Goal: Task Accomplishment & Management: Manage account settings

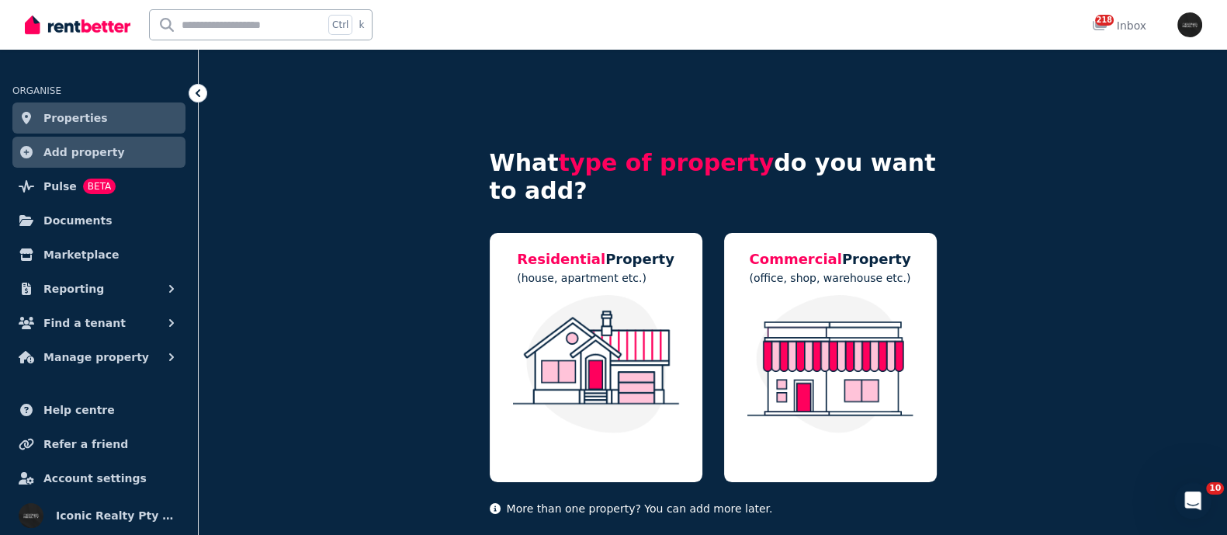
click at [97, 110] on link "Properties" at bounding box center [98, 117] width 173 height 31
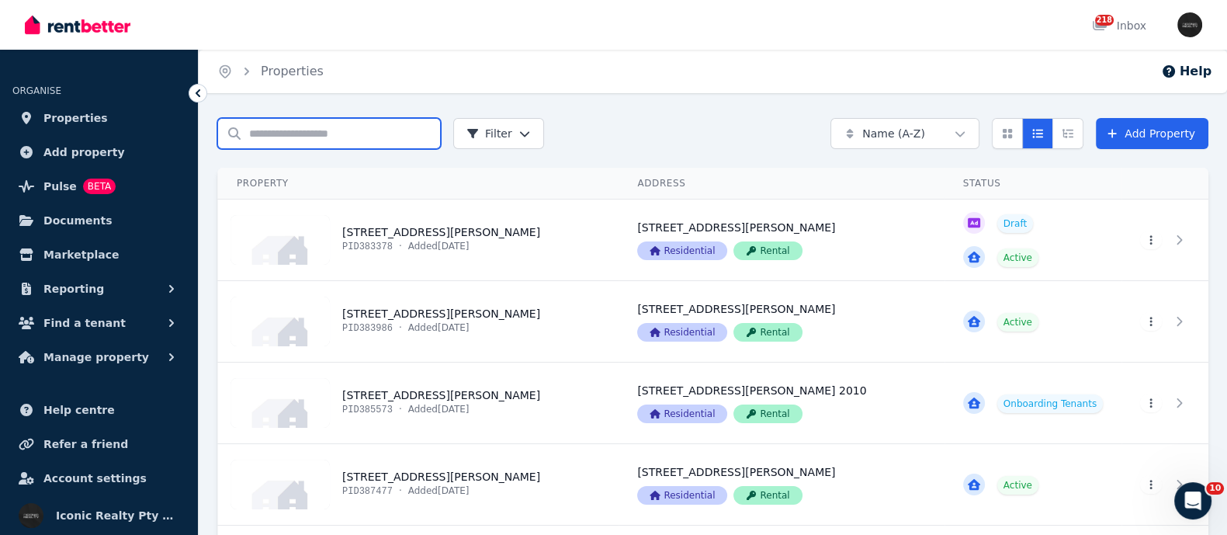
click at [288, 134] on input "Search properties" at bounding box center [329, 133] width 224 height 31
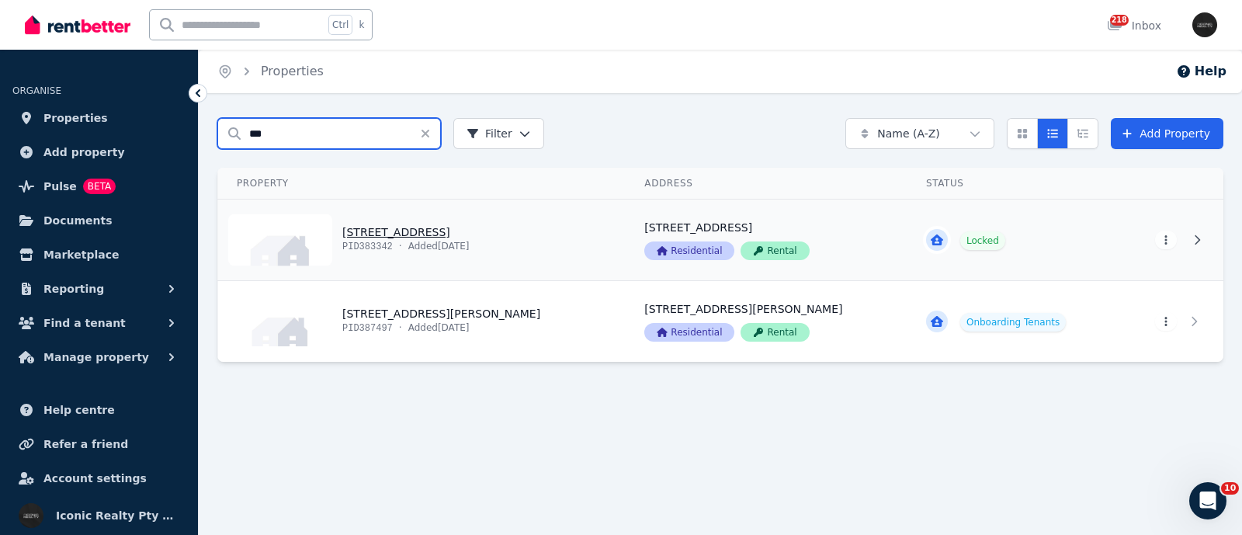
type input "***"
click at [386, 230] on link "View property details" at bounding box center [422, 239] width 408 height 81
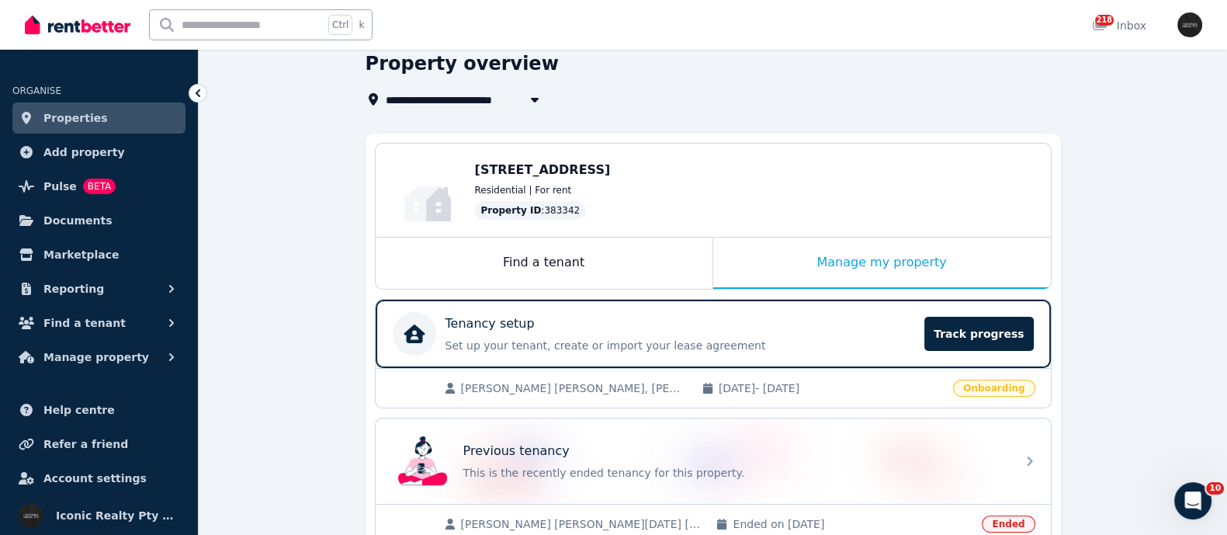
scroll to position [193, 0]
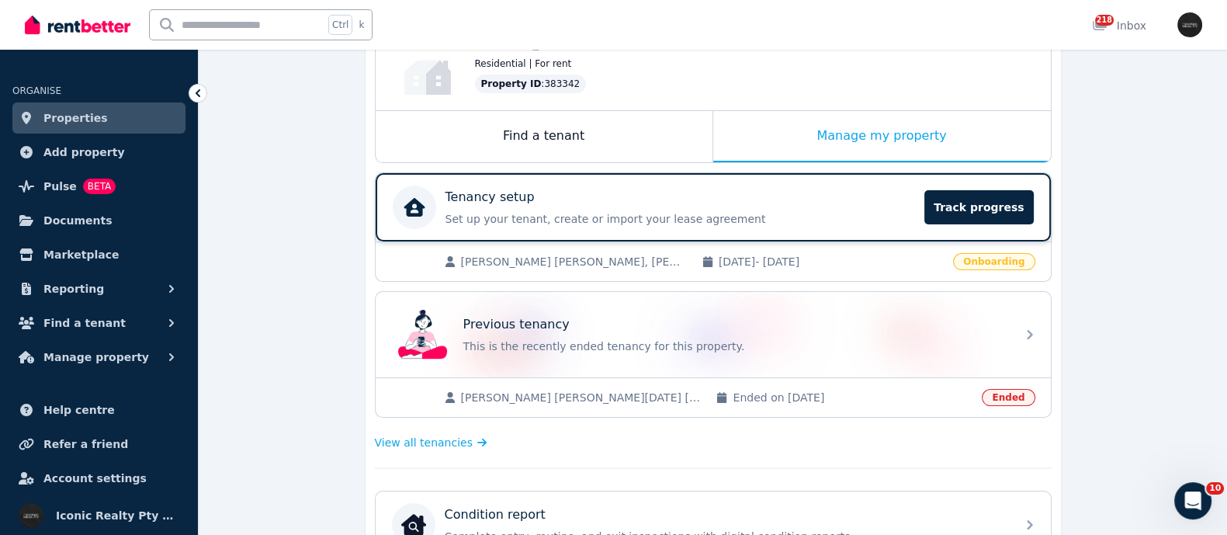
click at [583, 194] on div "Tenancy setup" at bounding box center [681, 197] width 470 height 19
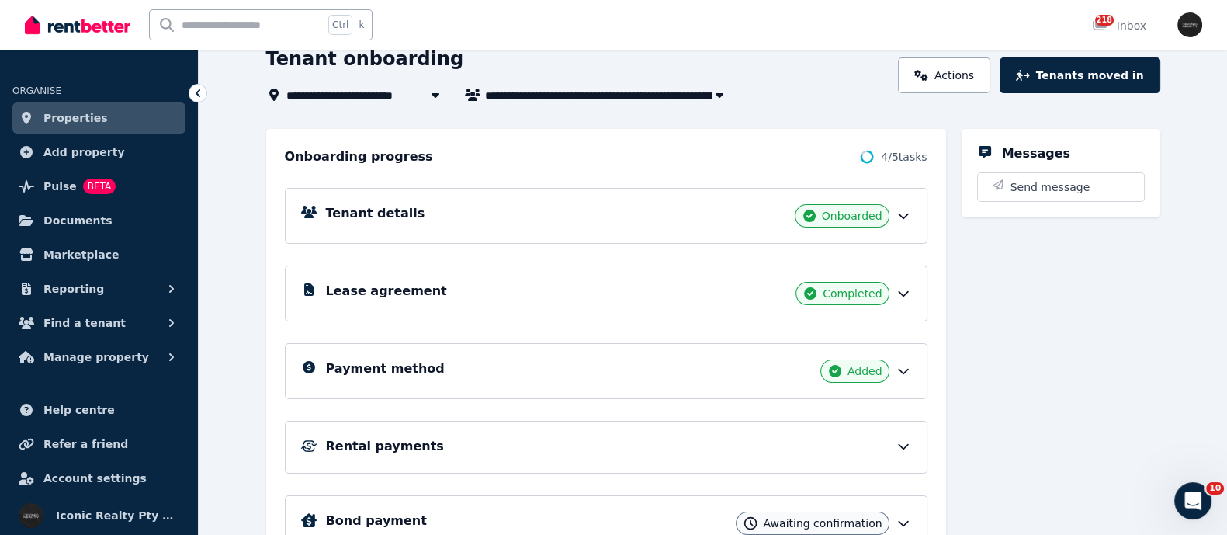
scroll to position [181, 0]
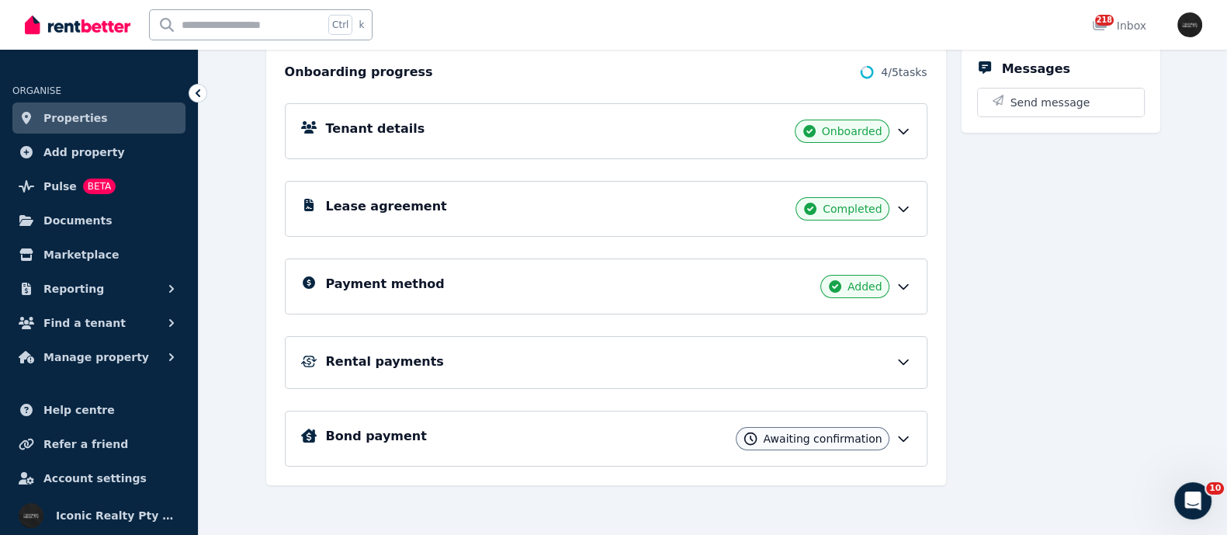
click at [523, 437] on div "Bond payment Awaiting confirmation" at bounding box center [618, 438] width 585 height 23
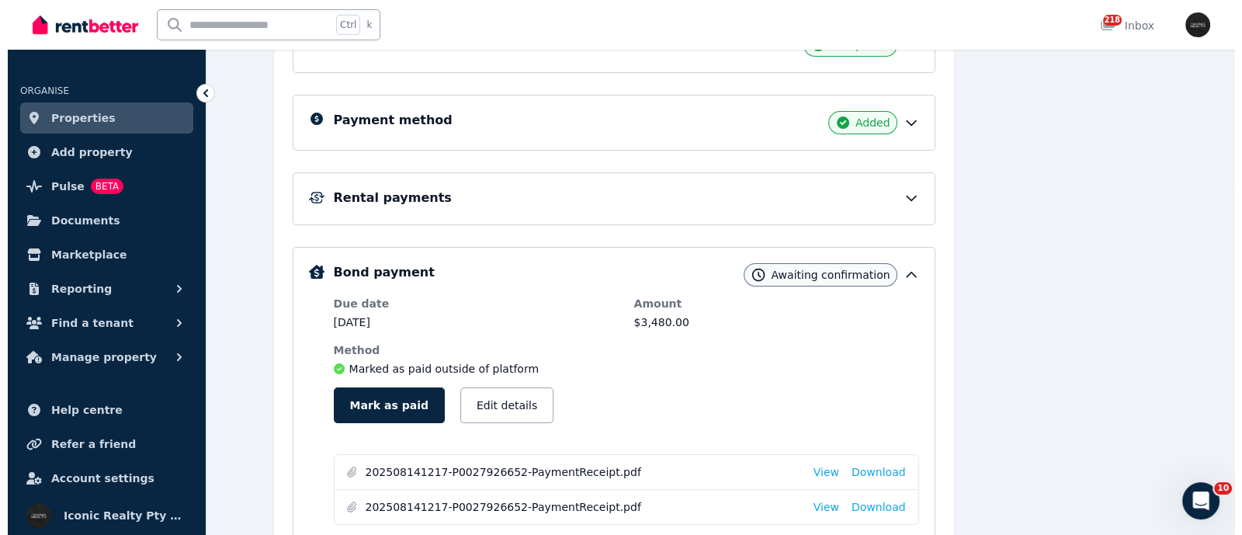
scroll to position [375, 0]
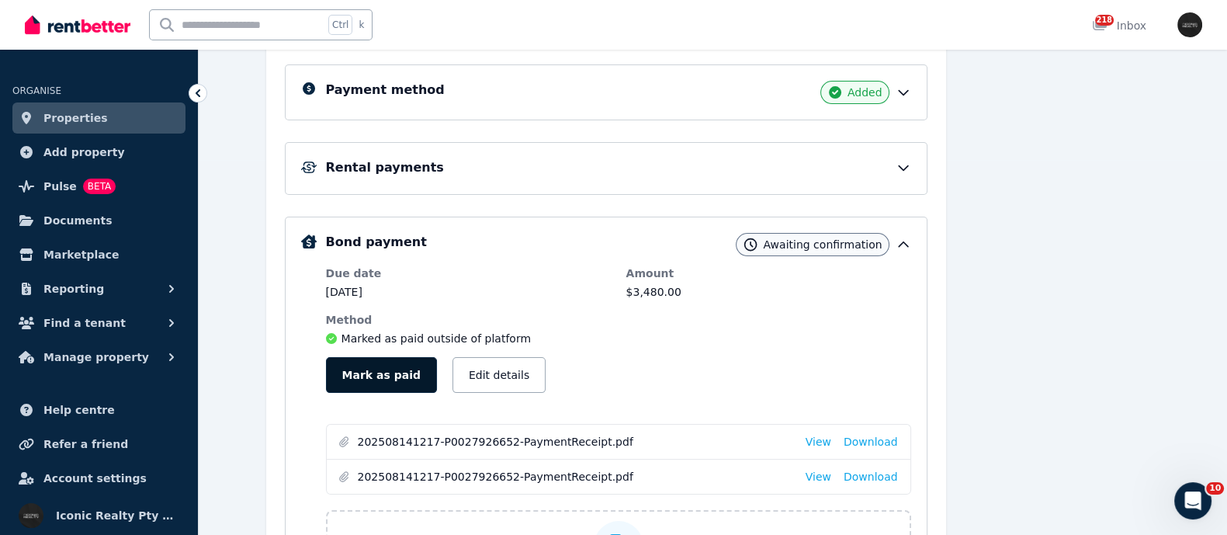
click at [343, 376] on button "Mark as paid" at bounding box center [381, 375] width 111 height 36
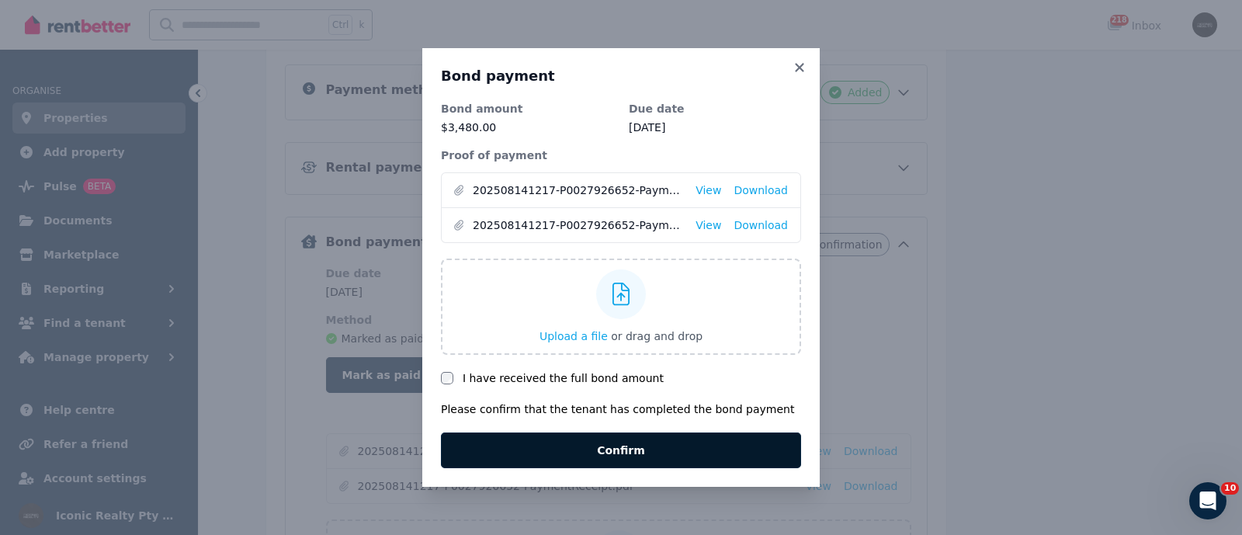
click at [658, 453] on button "Confirm" at bounding box center [621, 450] width 360 height 36
click at [597, 460] on button "Confirm" at bounding box center [621, 450] width 360 height 36
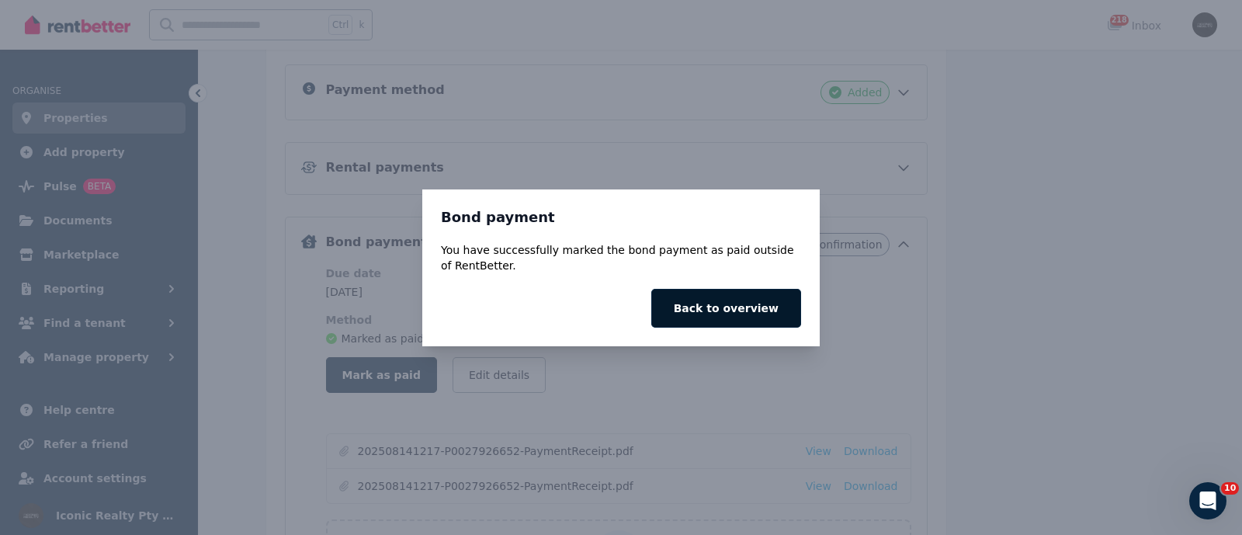
click at [734, 302] on button "Back to overview" at bounding box center [726, 308] width 150 height 39
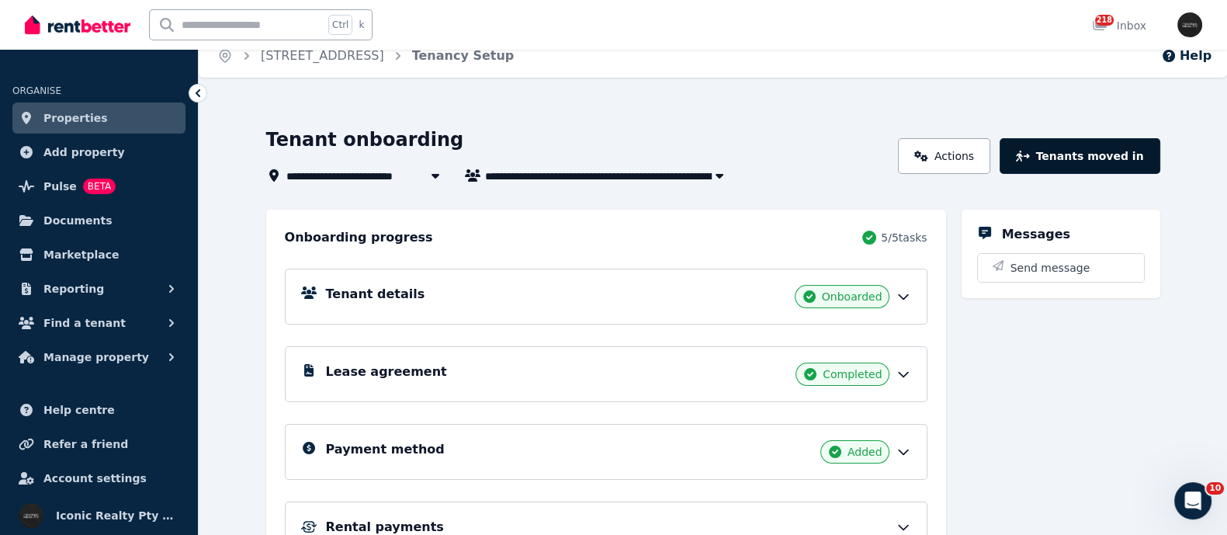
click at [1085, 157] on button "Tenants moved in" at bounding box center [1080, 156] width 160 height 36
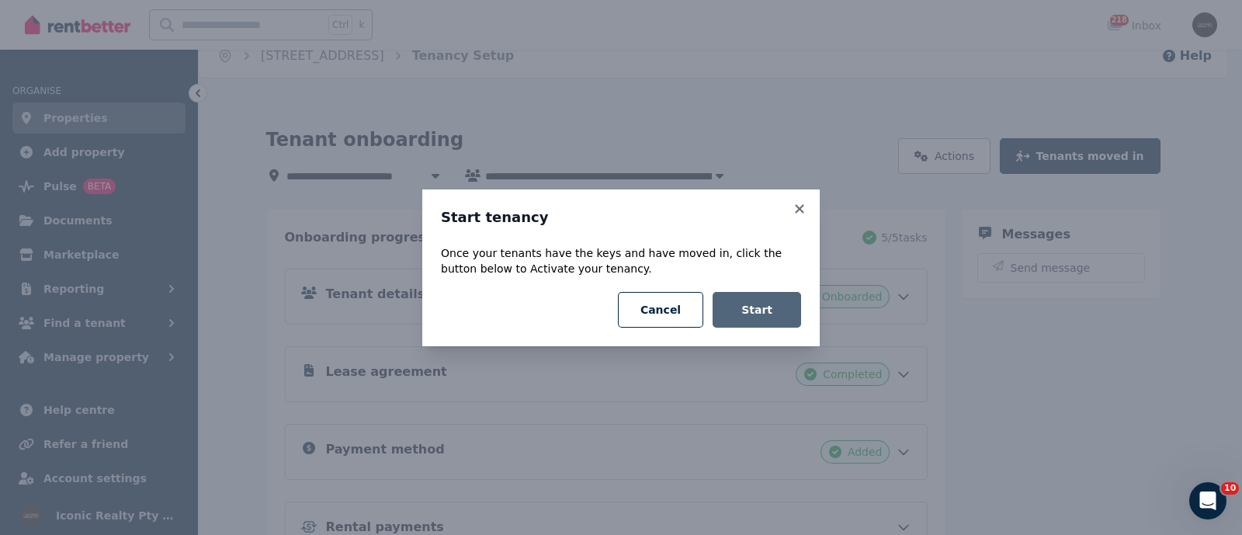
click at [765, 312] on button "Start" at bounding box center [757, 310] width 88 height 36
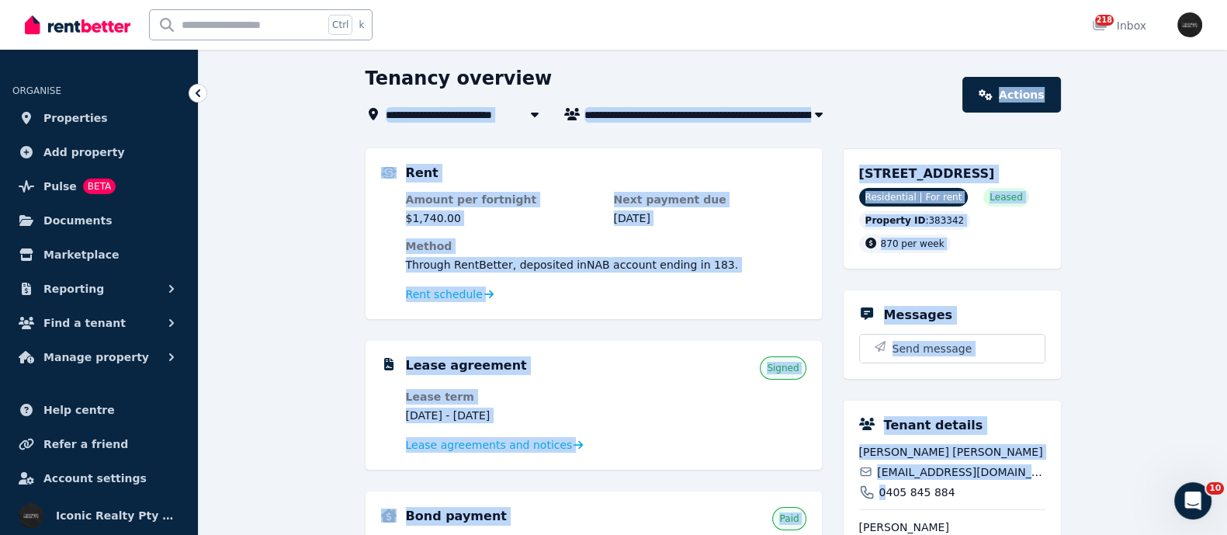
drag, startPoint x: 779, startPoint y: 362, endPoint x: 949, endPoint y: 580, distance: 275.9
click at [949, 483] on html "**********" at bounding box center [613, 215] width 1227 height 535
